Goal: Transaction & Acquisition: Subscribe to service/newsletter

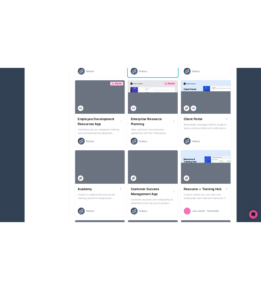
scroll to position [590, 0]
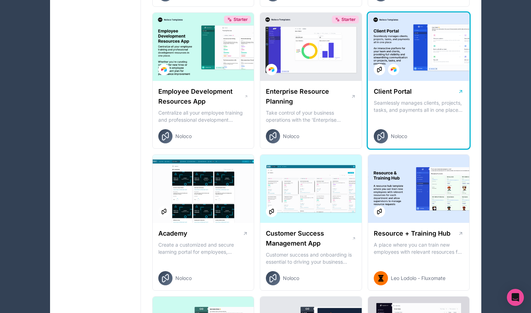
click at [261, 50] on div at bounding box center [419, 47] width 102 height 68
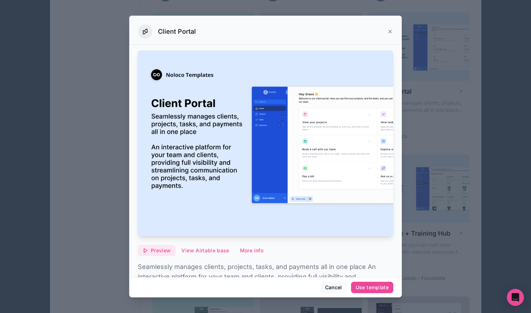
click at [161, 253] on span "Preview" at bounding box center [161, 250] width 20 height 6
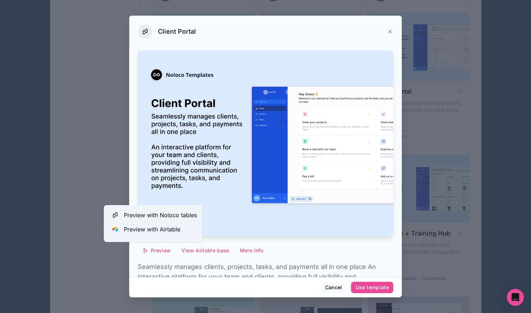
click at [173, 215] on span "Preview with Noloco tables" at bounding box center [160, 215] width 73 height 9
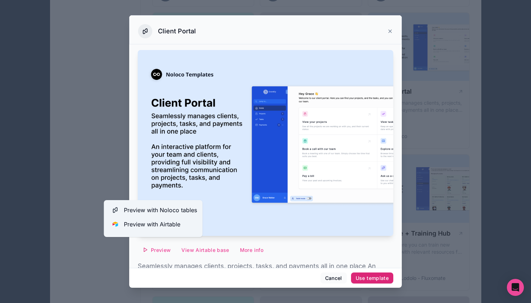
click at [261, 278] on div "Use template" at bounding box center [372, 278] width 33 height 6
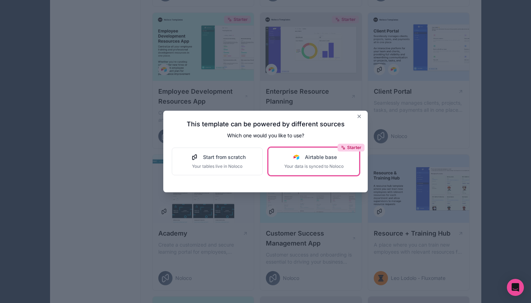
click at [261, 164] on span "Your data is synced to Noloco" at bounding box center [313, 167] width 59 height 6
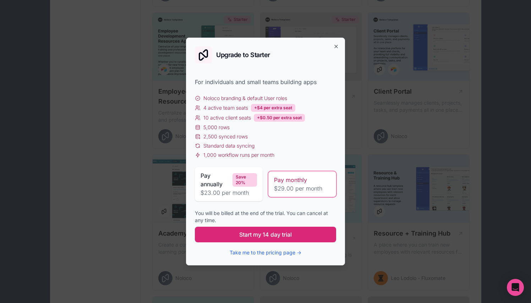
click at [261, 234] on span "Start my 14 day trial" at bounding box center [265, 234] width 53 height 9
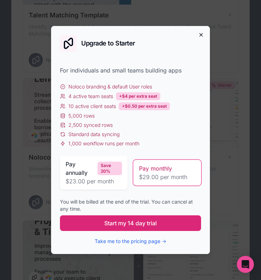
click at [202, 35] on icon "button" at bounding box center [201, 35] width 6 height 6
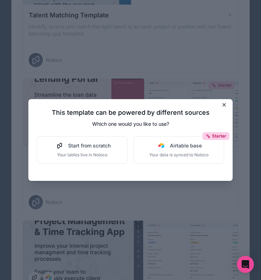
click at [225, 108] on icon at bounding box center [225, 105] width 6 height 6
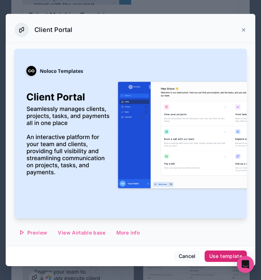
click at [219, 259] on div "Use template" at bounding box center [225, 256] width 33 height 6
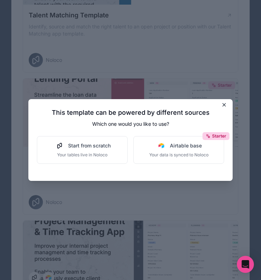
click at [224, 106] on icon at bounding box center [224, 104] width 3 height 3
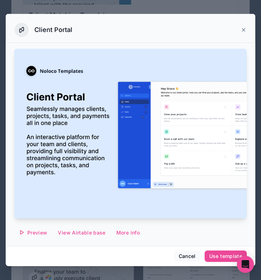
click at [245, 31] on icon at bounding box center [243, 29] width 3 height 3
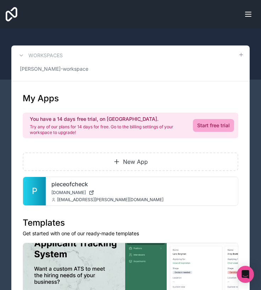
click at [249, 16] on icon "Toggle menu" at bounding box center [249, 16] width 6 height 0
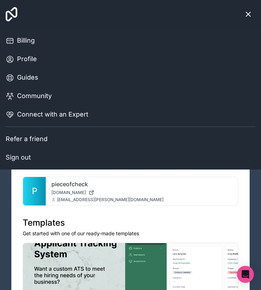
click at [21, 154] on button "Sign out" at bounding box center [131, 157] width 250 height 18
